Goal: Transaction & Acquisition: Download file/media

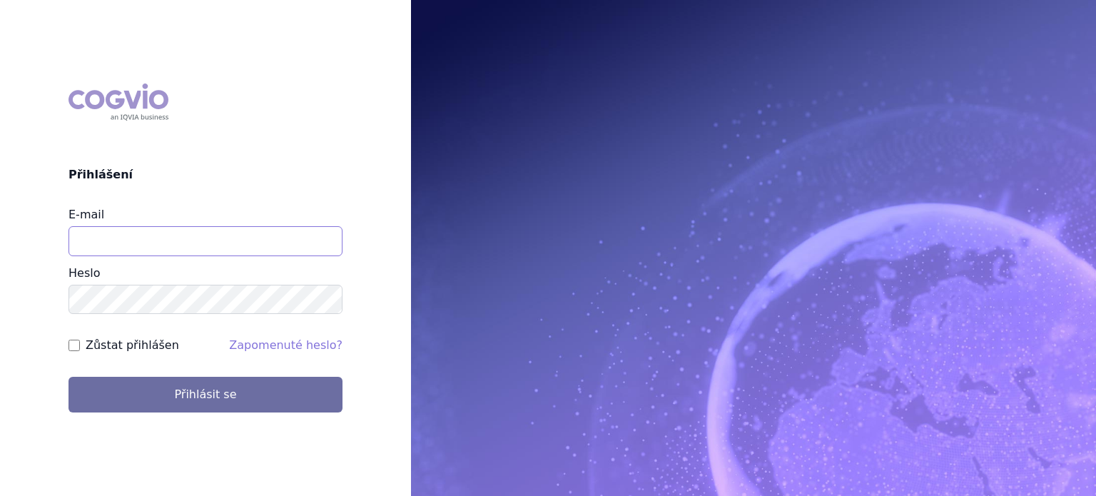
click at [103, 235] on input "E-mail" at bounding box center [206, 241] width 274 height 30
type input "[PERSON_NAME][EMAIL_ADDRESS][DOMAIN_NAME]"
click at [69, 377] on button "Přihlásit se" at bounding box center [206, 395] width 274 height 36
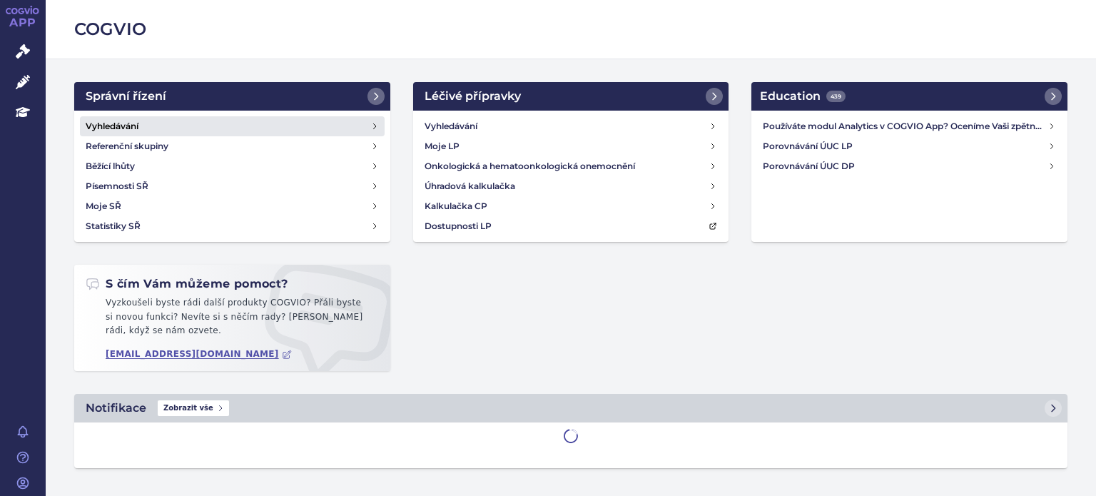
click at [129, 128] on h4 "Vyhledávání" at bounding box center [112, 126] width 53 height 14
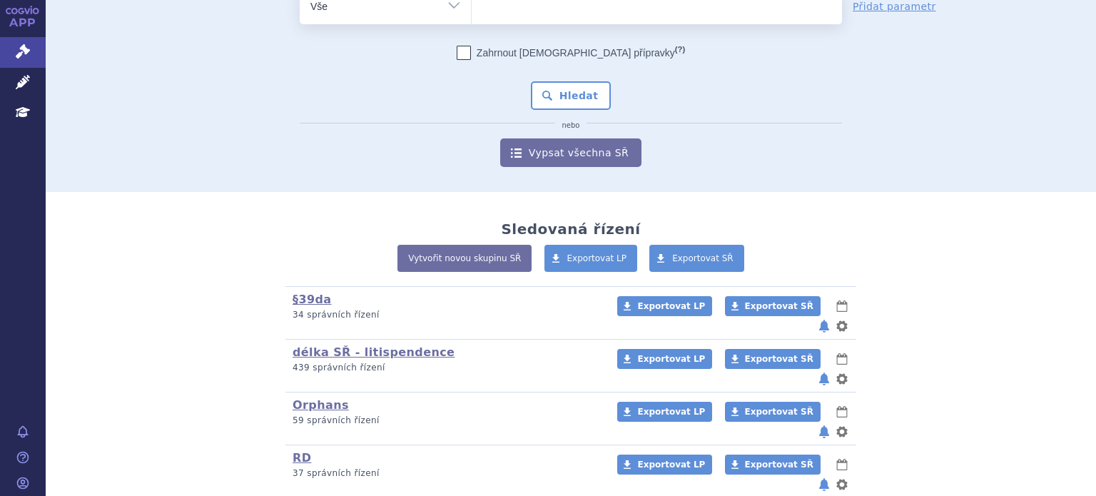
scroll to position [91, 0]
click at [300, 450] on link "RD" at bounding box center [302, 457] width 19 height 14
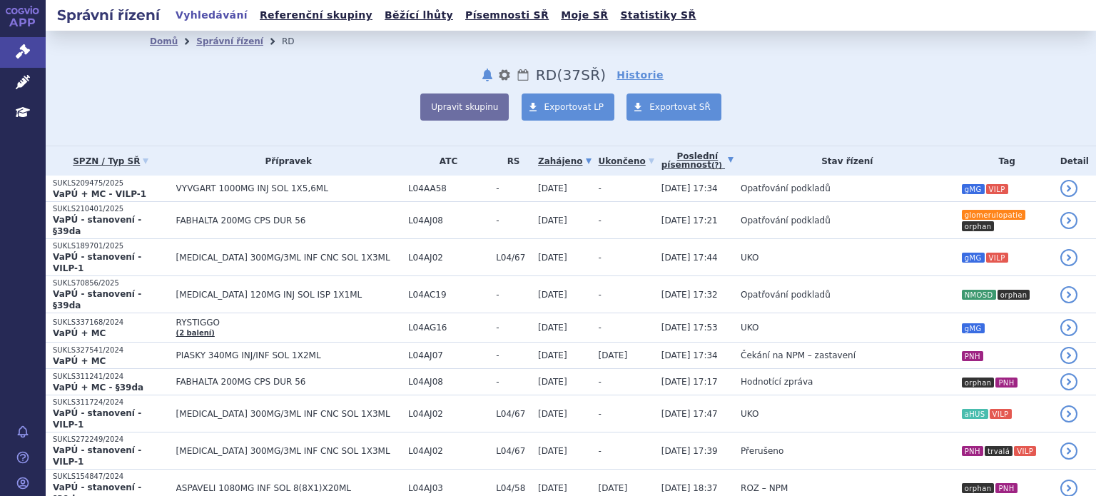
click at [662, 162] on link "Poslední písemnost (?)" at bounding box center [698, 160] width 72 height 29
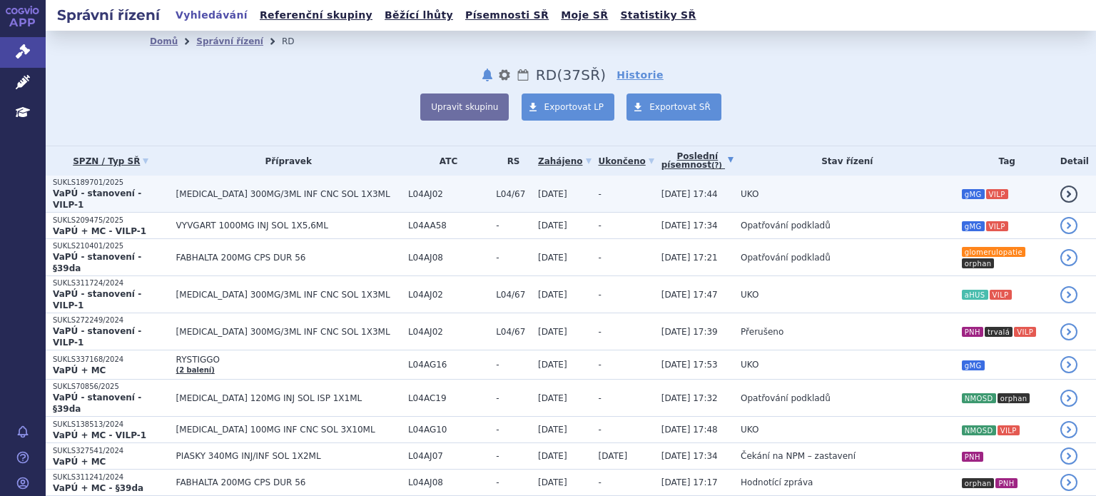
click at [828, 193] on td "UKO" at bounding box center [844, 194] width 221 height 37
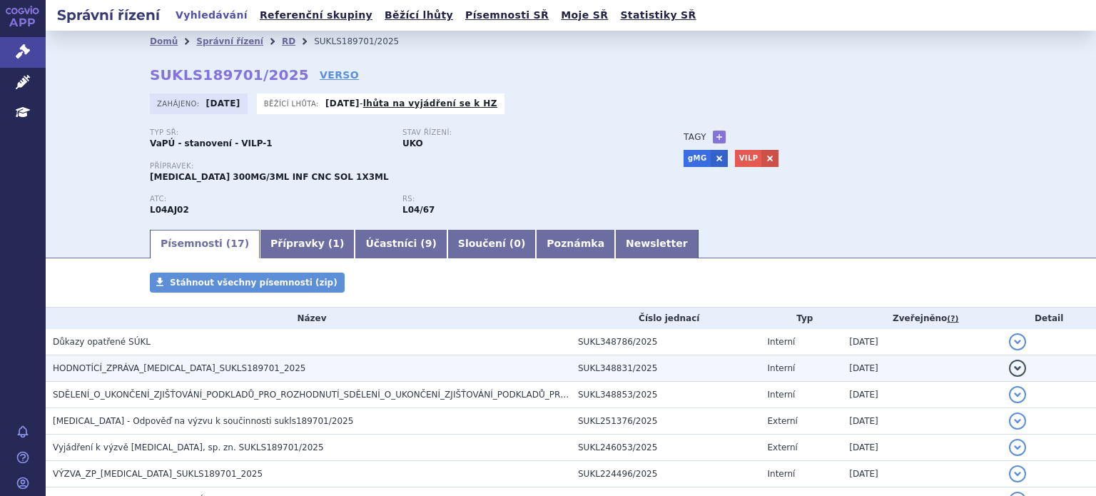
click at [266, 370] on h3 "HODNOTÍCÍ_ZPRÁVA_ULTOMIRIS_SUKLS189701_2025" at bounding box center [312, 368] width 518 height 14
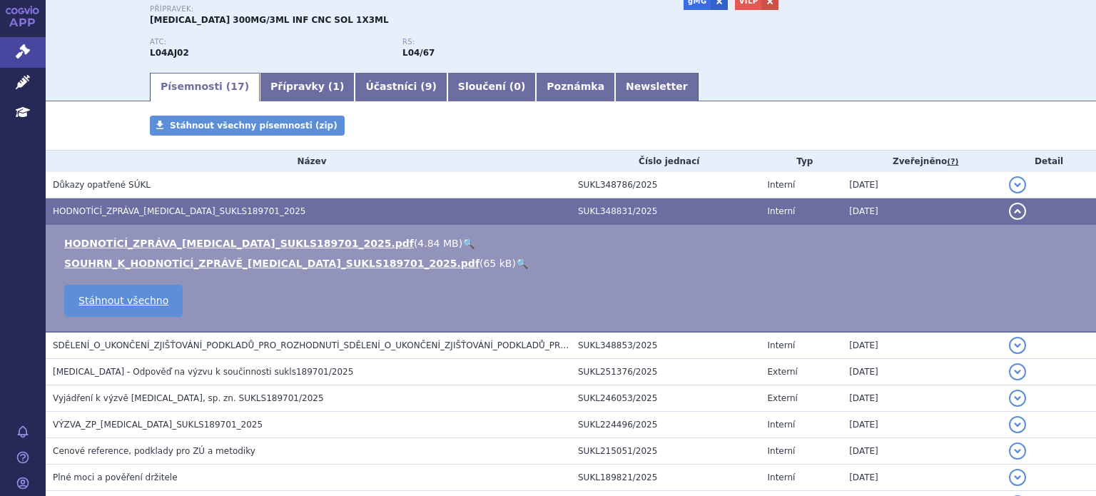
scroll to position [171, 0]
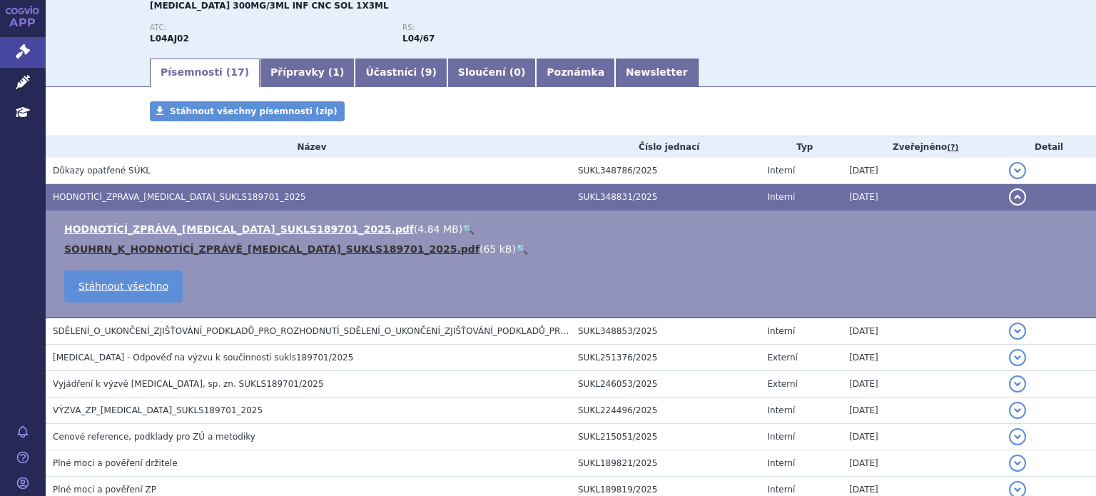
click at [245, 248] on link "SOUHRN_K_HODNOTÍCÍ_ZPRÁVĚ_ULTOMIRIS_SUKLS189701_2025.pdf" at bounding box center [271, 248] width 415 height 11
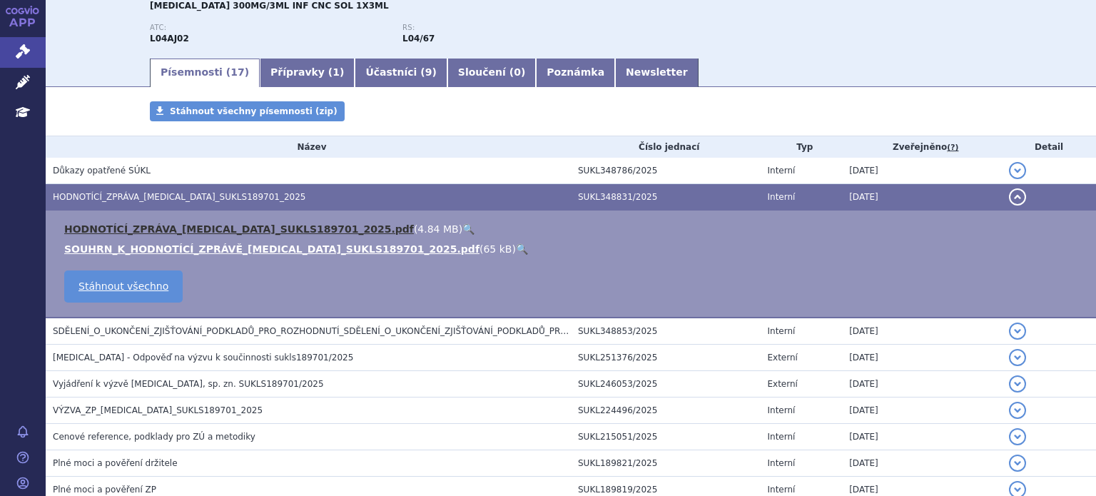
click at [164, 228] on link "HODNOTÍCÍ_ZPRÁVA_ULTOMIRIS_SUKLS189701_2025.pdf" at bounding box center [239, 228] width 350 height 11
